Goal: Task Accomplishment & Management: Use online tool/utility

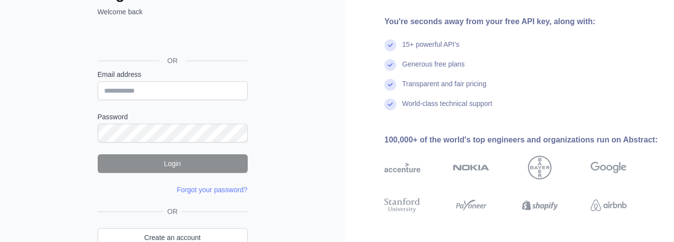
scroll to position [78, 0]
click at [190, 236] on link "Create an account" at bounding box center [173, 238] width 150 height 19
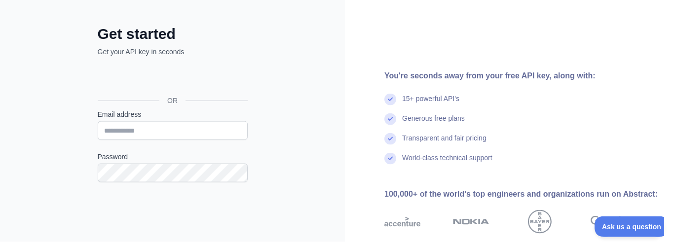
scroll to position [56, 0]
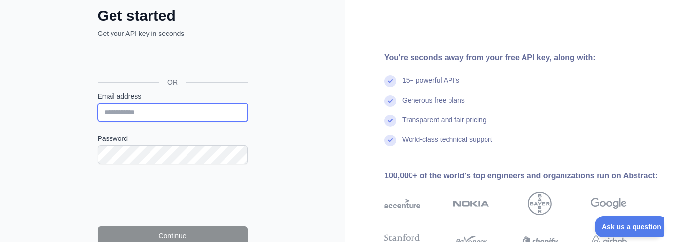
click at [179, 111] on input "Email address" at bounding box center [173, 112] width 150 height 19
type input "**********"
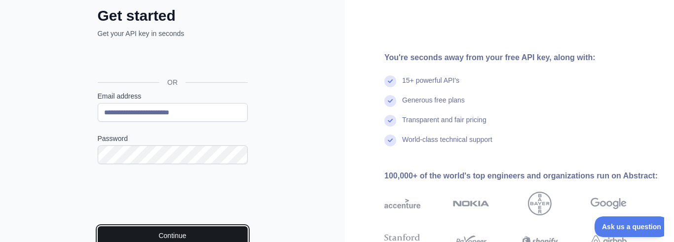
click at [207, 237] on button "Continue" at bounding box center [173, 236] width 150 height 19
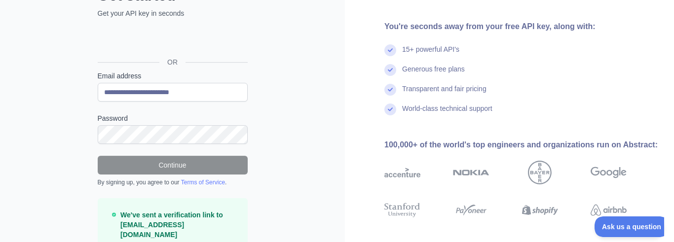
scroll to position [131, 0]
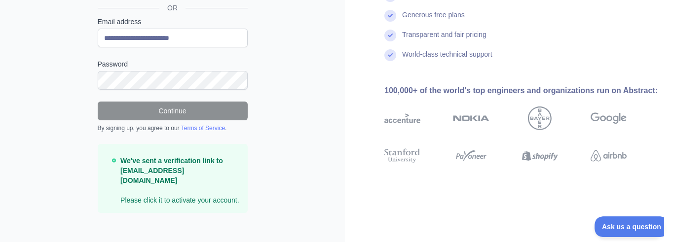
click at [179, 191] on p "We've sent a verification link to [EMAIL_ADDRESS][DOMAIN_NAME] Please click it …" at bounding box center [179, 180] width 119 height 49
click at [179, 167] on strong "We've sent a verification link to [EMAIL_ADDRESS][DOMAIN_NAME]" at bounding box center [171, 171] width 103 height 28
click at [232, 165] on p "We've sent a verification link to [EMAIL_ADDRESS][DOMAIN_NAME] Please click it …" at bounding box center [179, 180] width 119 height 49
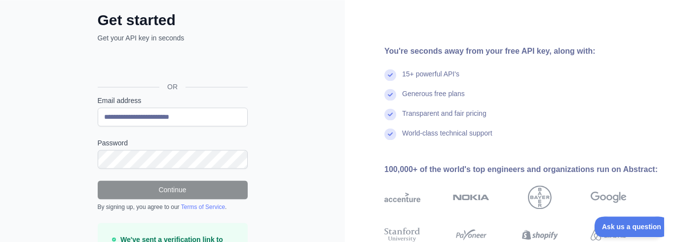
scroll to position [56, 0]
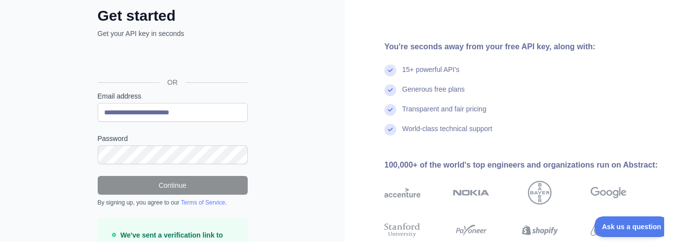
scroll to position [78, 0]
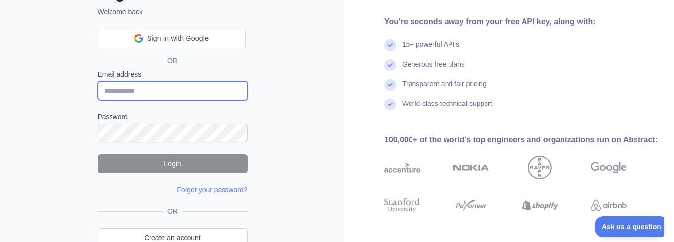
click at [138, 89] on input "Email address" at bounding box center [173, 90] width 150 height 19
type input "**********"
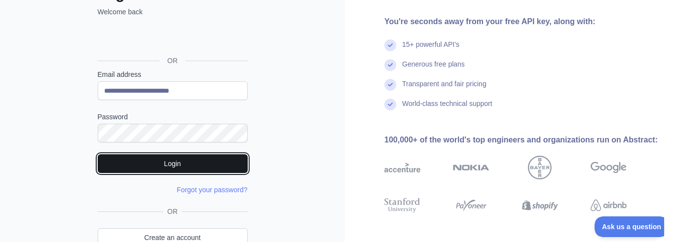
click at [203, 169] on button "Login" at bounding box center [173, 163] width 150 height 19
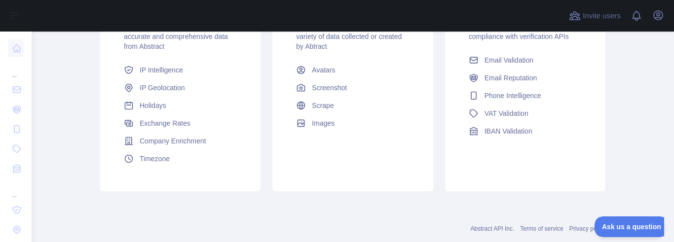
scroll to position [237, 0]
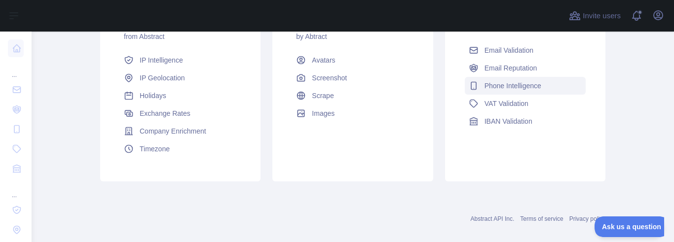
click at [536, 80] on link "Phone Intelligence" at bounding box center [525, 86] width 121 height 18
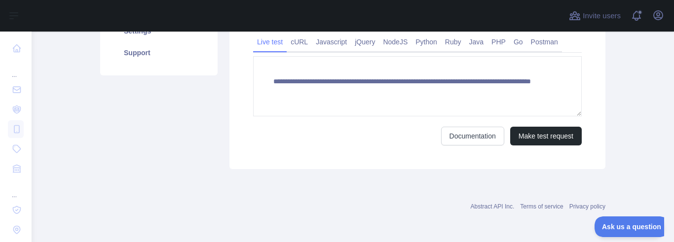
scroll to position [133, 0]
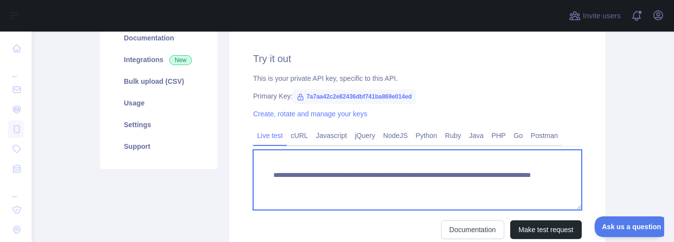
drag, startPoint x: 268, startPoint y: 168, endPoint x: 501, endPoint y: 191, distance: 233.6
click at [501, 191] on textarea "**********" at bounding box center [417, 180] width 329 height 60
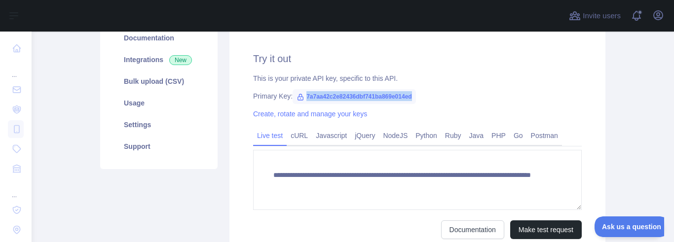
drag, startPoint x: 410, startPoint y: 94, endPoint x: 303, endPoint y: 100, distance: 107.3
click at [303, 100] on span "7a7aa42c2e82436dbf741ba869e014ed" at bounding box center [354, 96] width 123 height 15
copy span "7a7aa42c2e82436dbf741ba869e014ed"
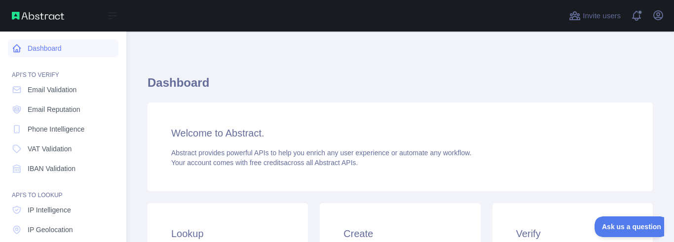
click at [22, 50] on link "Dashboard" at bounding box center [63, 48] width 111 height 18
click at [11, 47] on link "Dashboard" at bounding box center [63, 48] width 111 height 18
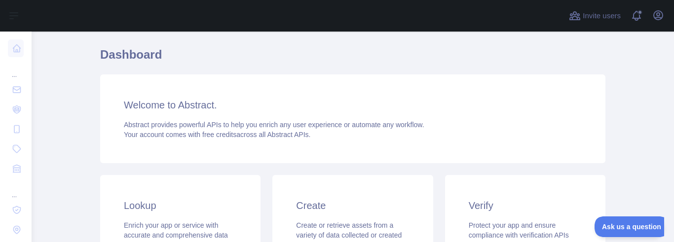
scroll to position [12, 0]
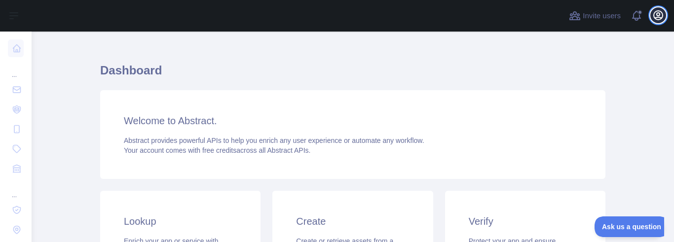
click at [658, 17] on icon "button" at bounding box center [658, 15] width 9 height 9
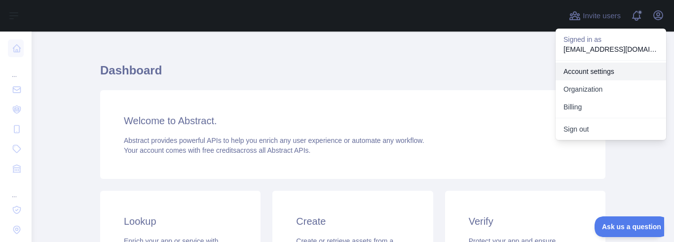
click at [600, 69] on link "Account settings" at bounding box center [611, 72] width 111 height 18
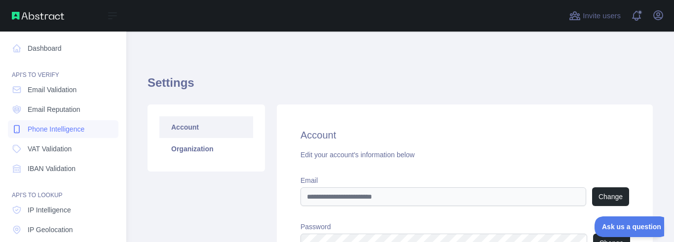
click at [50, 131] on span "Phone Intelligence" at bounding box center [56, 129] width 57 height 10
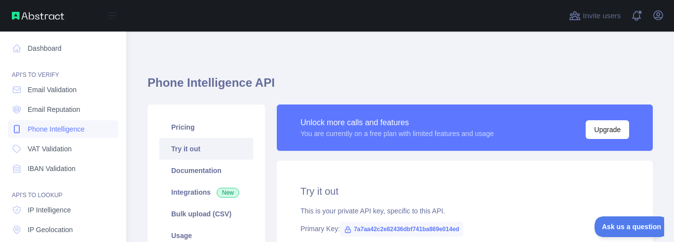
type textarea "**********"
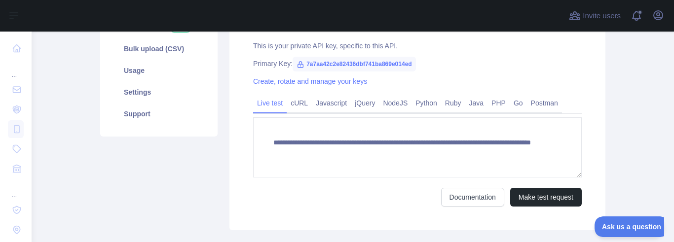
scroll to position [106, 0]
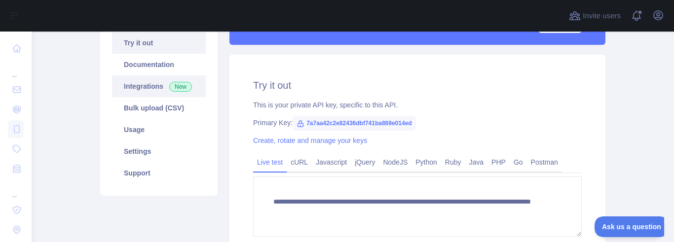
click at [187, 86] on span "New" at bounding box center [180, 87] width 23 height 10
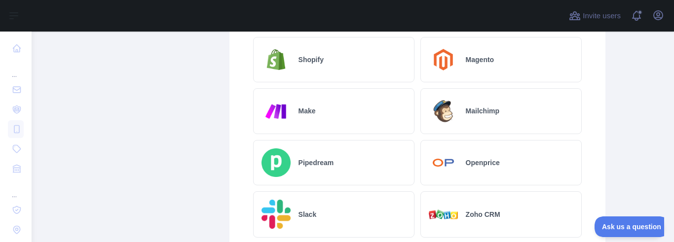
scroll to position [501, 0]
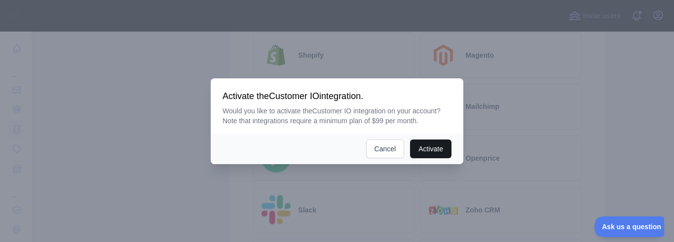
click at [429, 149] on button "Activate" at bounding box center [430, 149] width 41 height 19
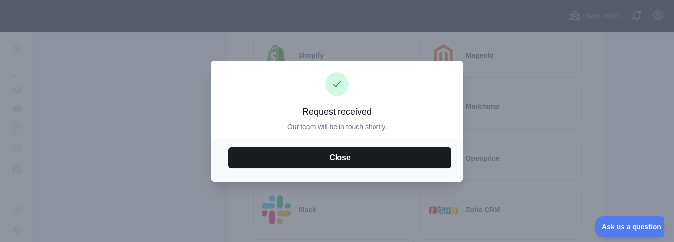
click at [417, 152] on button "Close" at bounding box center [340, 158] width 223 height 21
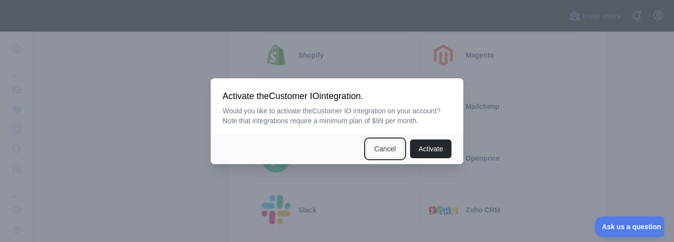
click at [386, 150] on button "Cancel" at bounding box center [385, 149] width 39 height 19
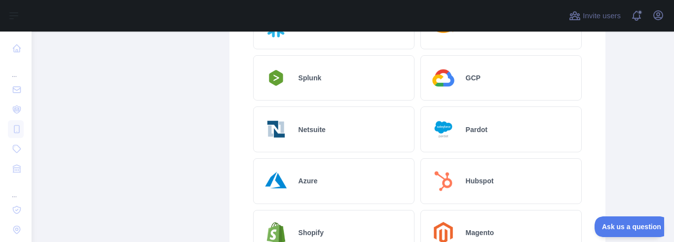
scroll to position [0, 0]
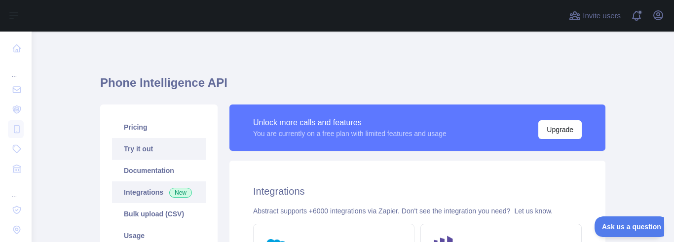
click at [131, 149] on link "Try it out" at bounding box center [159, 149] width 94 height 22
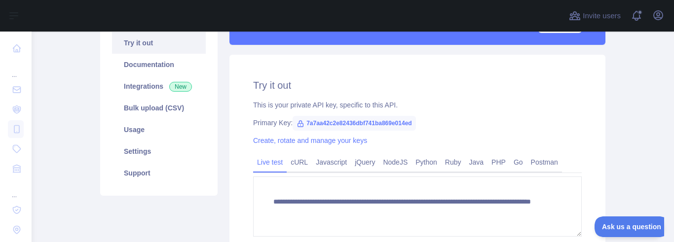
scroll to position [165, 0]
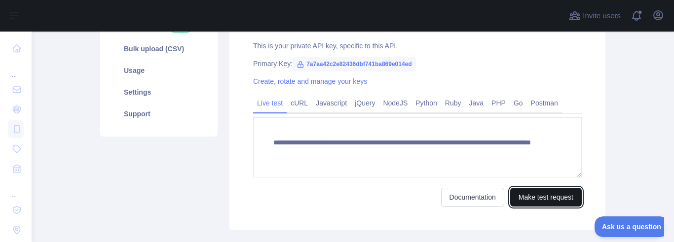
click at [540, 194] on button "Make test request" at bounding box center [546, 197] width 72 height 19
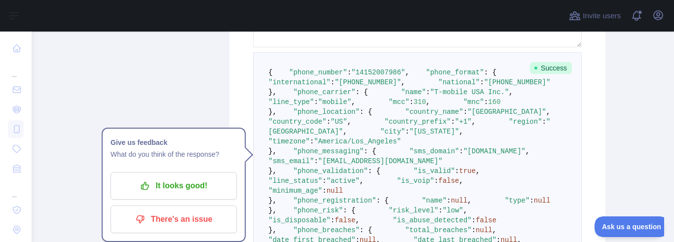
scroll to position [296, 0]
